Goal: Task Accomplishment & Management: Manage account settings

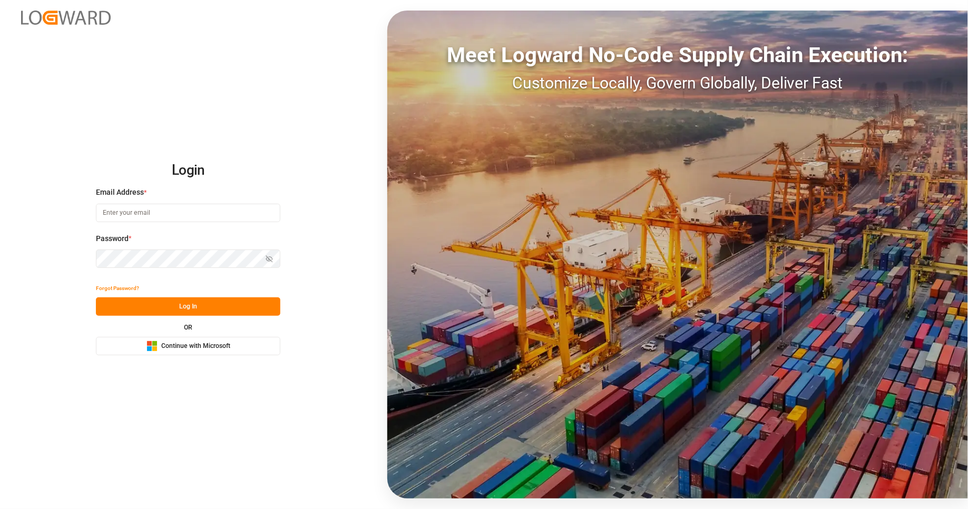
click at [336, 181] on div "Login Email Address * Password * Show password Forgot Password? Log In OR Micro…" at bounding box center [484, 254] width 968 height 509
click at [195, 344] on span "Continue with Microsoft" at bounding box center [195, 346] width 69 height 9
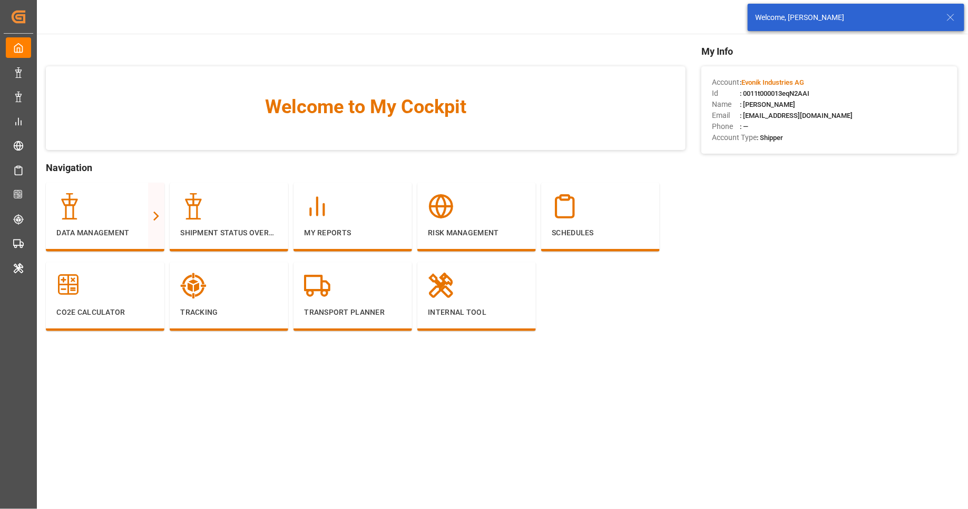
click at [538, 16] on div "Evonik Industries AG 0 Notifications Only show unread All Watching Mark all cat…" at bounding box center [499, 17] width 938 height 34
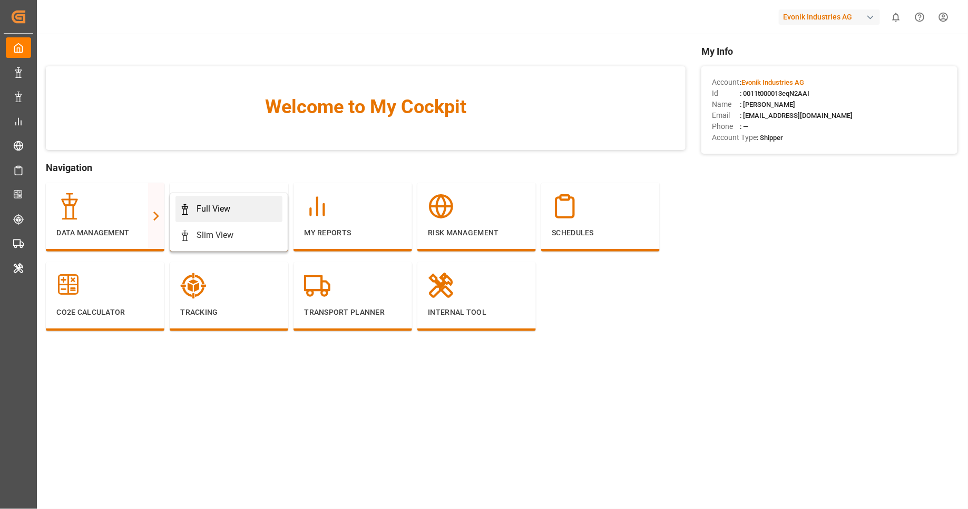
click at [213, 214] on div "Full View" at bounding box center [214, 209] width 34 height 13
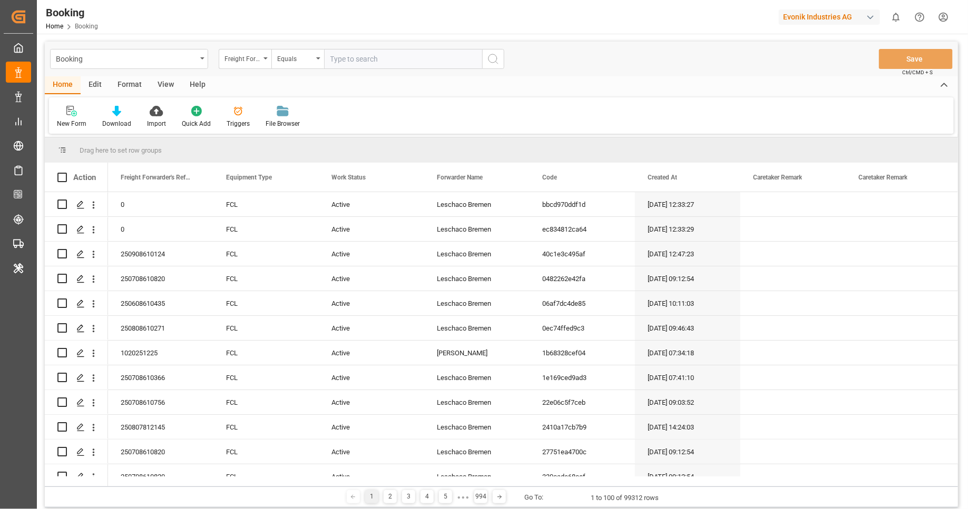
click at [134, 89] on div "Format" at bounding box center [130, 85] width 40 height 18
click at [71, 120] on div "Filter Rows" at bounding box center [72, 123] width 31 height 9
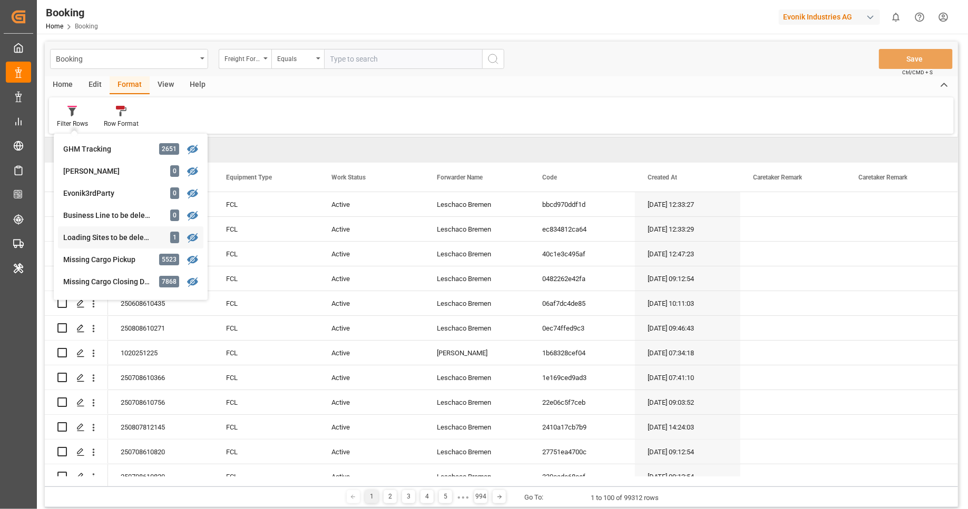
click at [141, 241] on div "Booking Freight Forwarder's Reference No. Equals Save Ctrl/CMD + S Home Edit Fo…" at bounding box center [501, 275] width 913 height 466
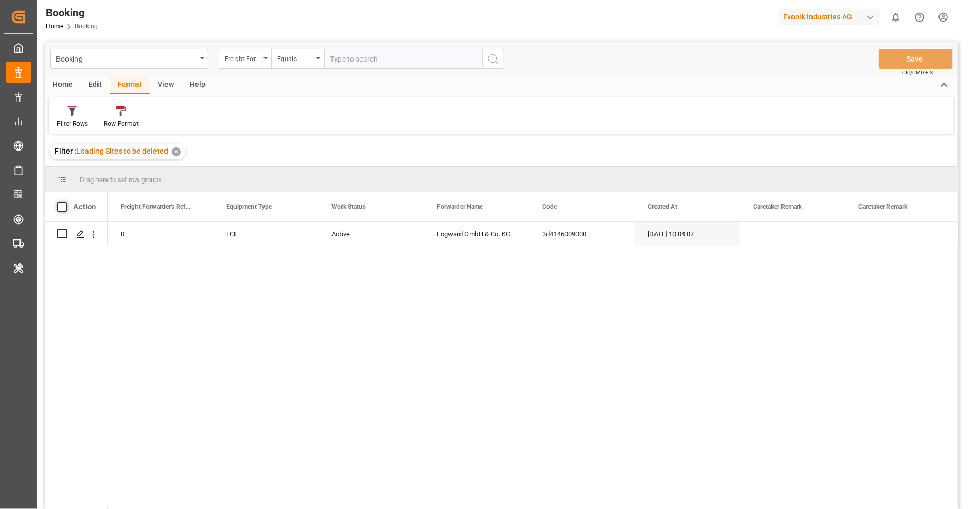
click at [60, 207] on span at bounding box center [61, 206] width 9 height 9
click at [65, 202] on input "checkbox" at bounding box center [65, 202] width 0 height 0
checkbox input "true"
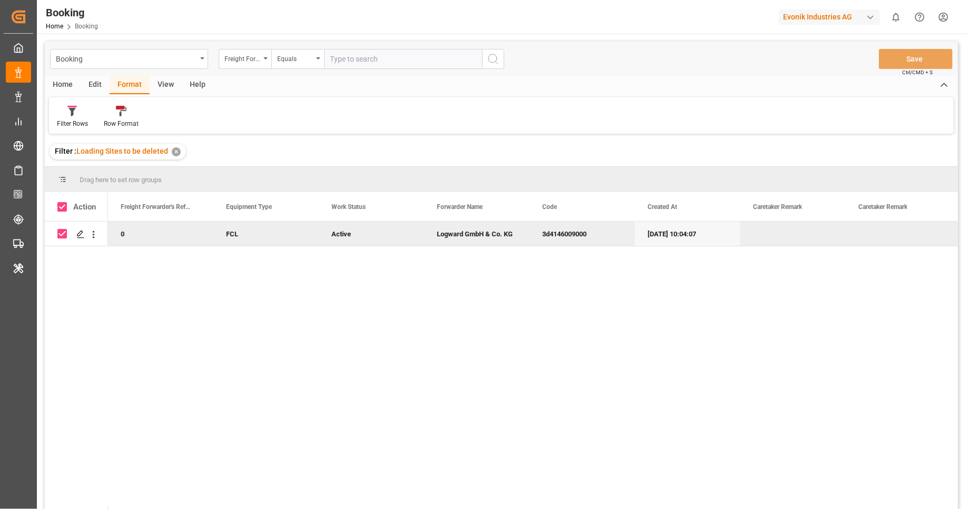
click at [99, 85] on div "Edit" at bounding box center [95, 85] width 29 height 18
click at [174, 118] on div "Bulk Delete" at bounding box center [169, 116] width 47 height 23
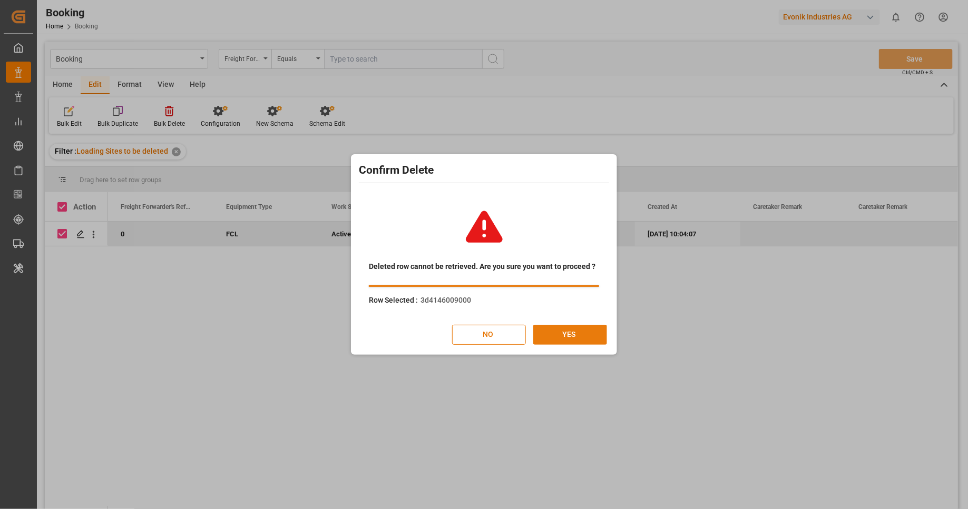
click at [576, 340] on button "YES" at bounding box center [570, 335] width 74 height 20
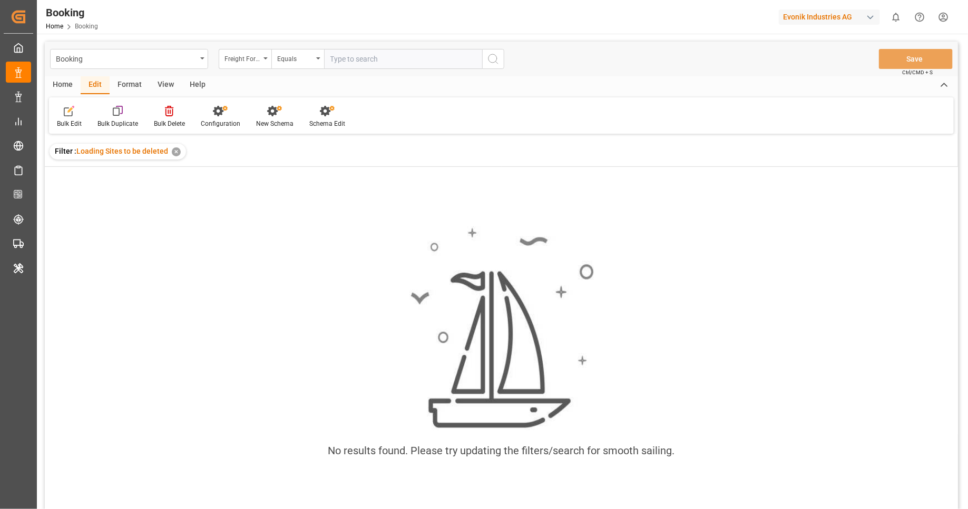
click at [174, 152] on div "✕" at bounding box center [176, 152] width 9 height 9
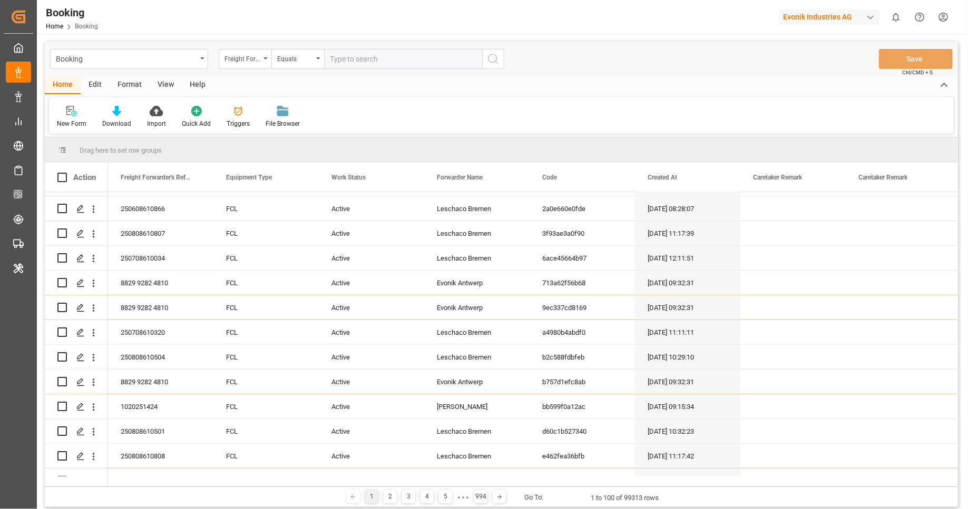
scroll to position [727, 0]
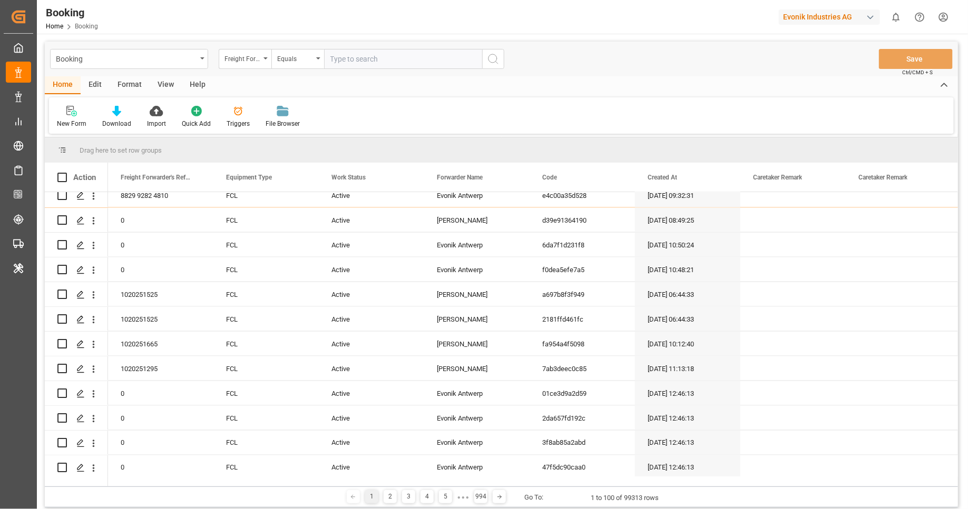
click at [123, 77] on div "Format" at bounding box center [130, 85] width 40 height 18
click at [83, 122] on div "Filter Rows" at bounding box center [72, 123] width 31 height 9
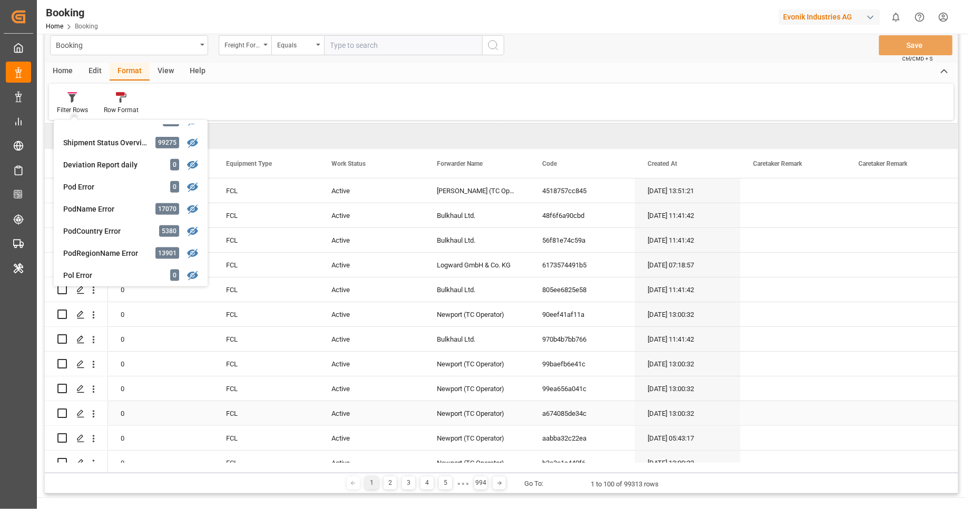
scroll to position [0, 0]
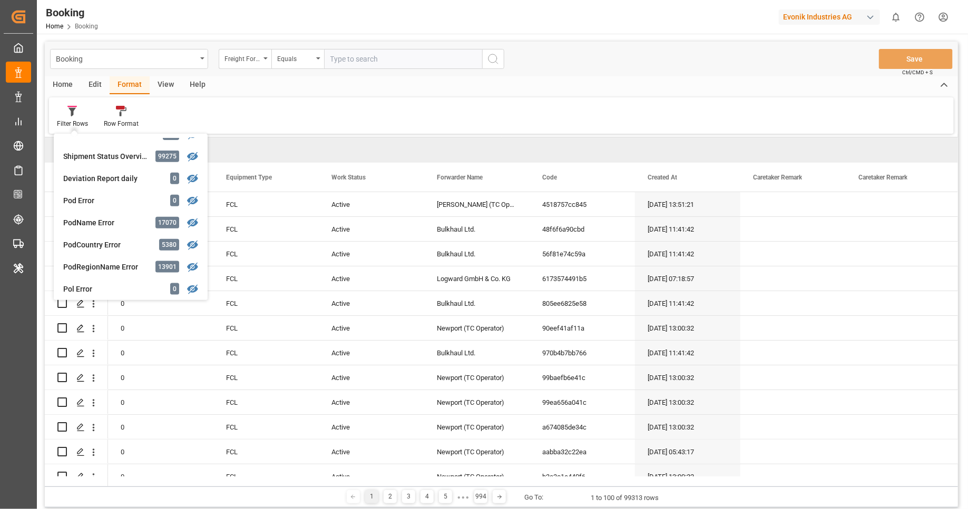
click at [623, 114] on div "Filter Rows GHM Tracking 2651 Karl gross 0 Evonik3rdParty 0 Business Line to be…" at bounding box center [501, 115] width 905 height 36
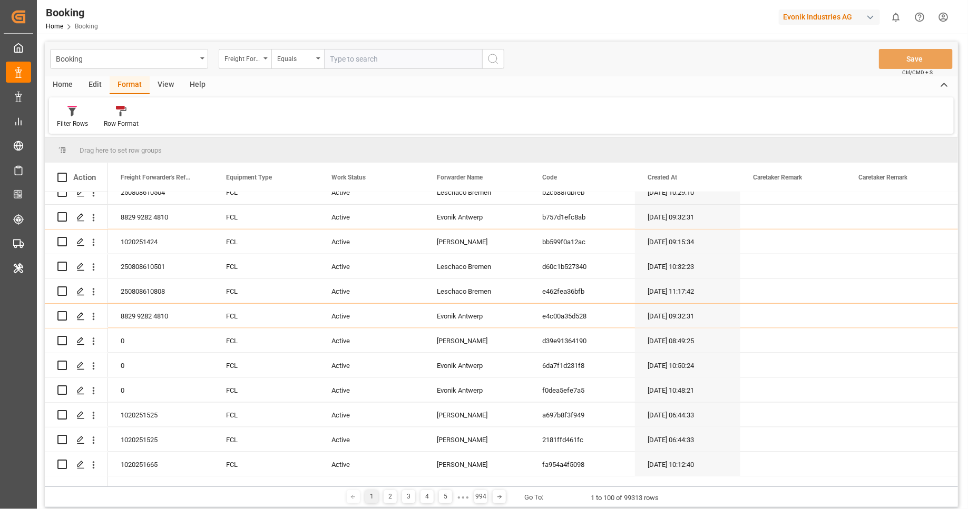
scroll to position [311, 0]
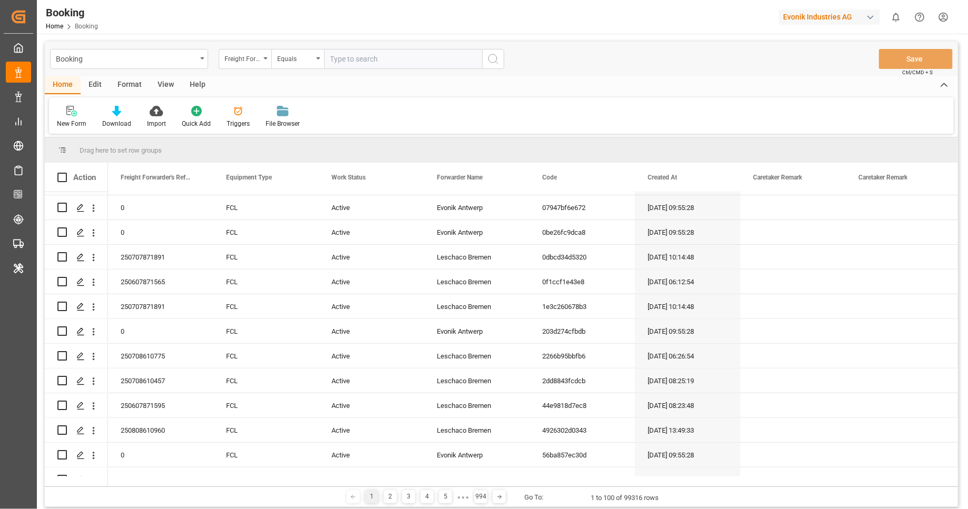
scroll to position [448, 0]
